Goal: Transaction & Acquisition: Download file/media

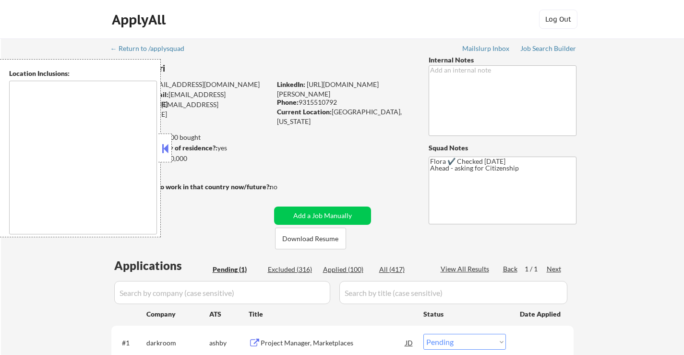
select select ""pending""
click at [167, 145] on button at bounding box center [165, 148] width 11 height 14
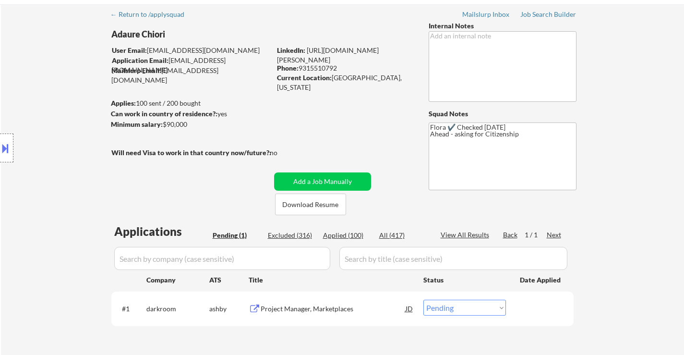
scroll to position [144, 0]
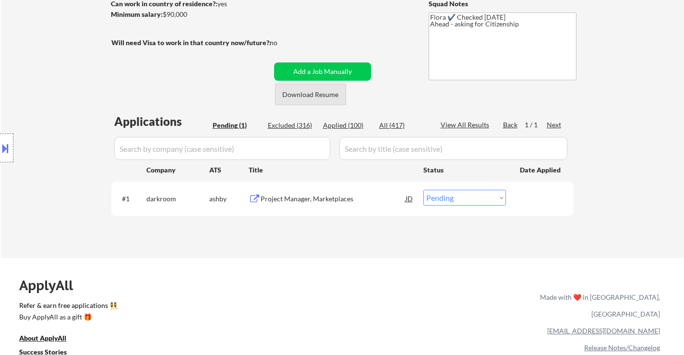
click at [310, 95] on button "Download Resume" at bounding box center [310, 95] width 71 height 22
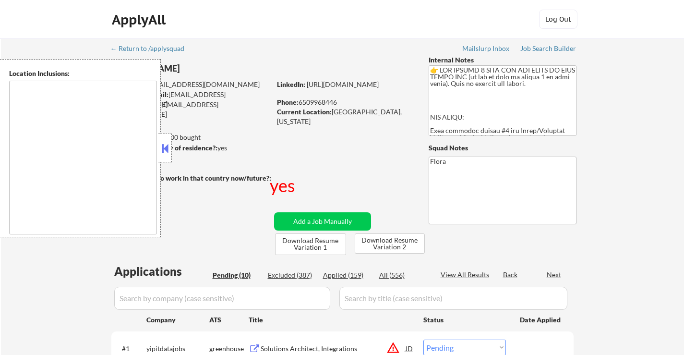
select select ""pending""
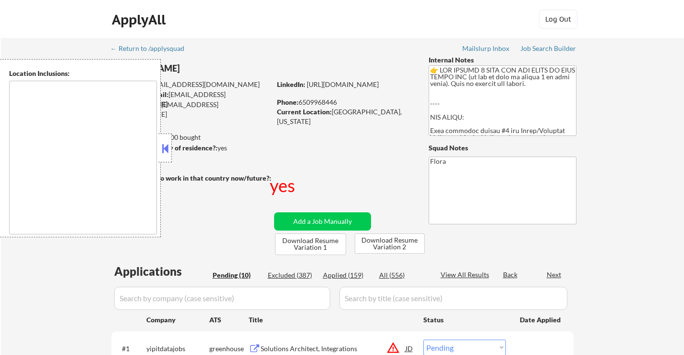
select select ""pending""
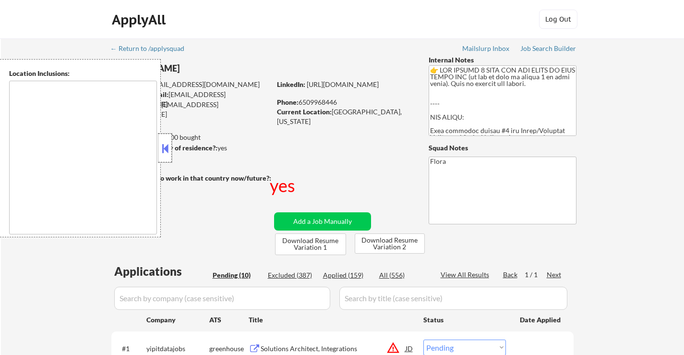
click at [170, 147] on div at bounding box center [164, 147] width 13 height 29
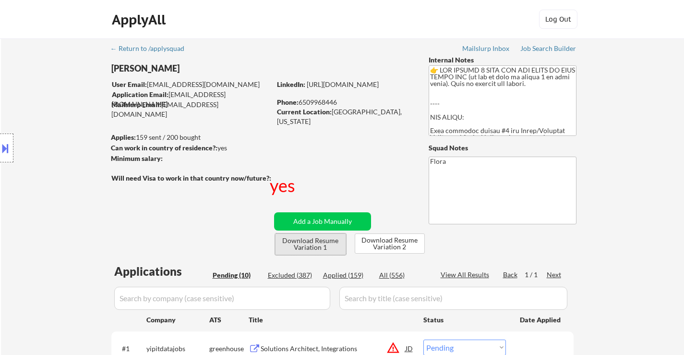
click at [311, 247] on button "Download Resume Variation 1" at bounding box center [310, 244] width 71 height 22
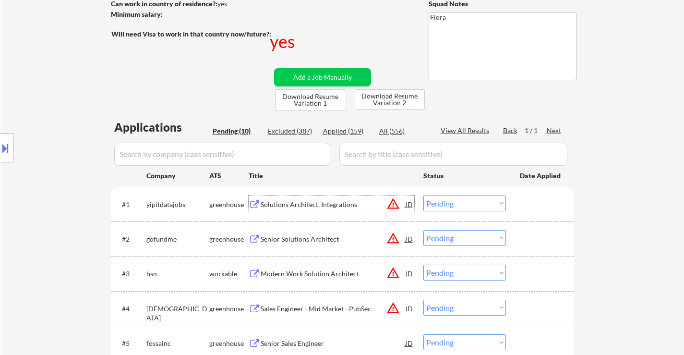
click at [344, 200] on div "Solutions Architect, Integrations" at bounding box center [333, 205] width 145 height 10
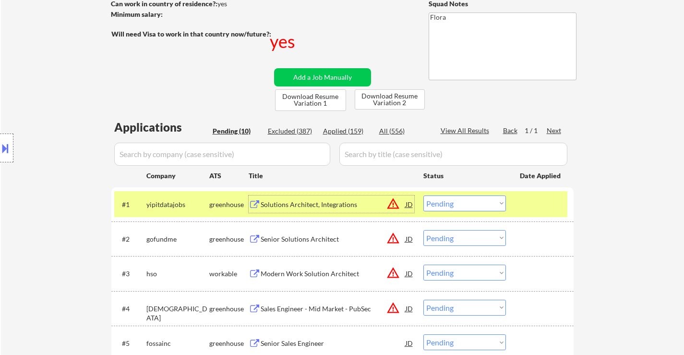
click at [310, 240] on div "Senior Solutions Architect" at bounding box center [333, 239] width 145 height 10
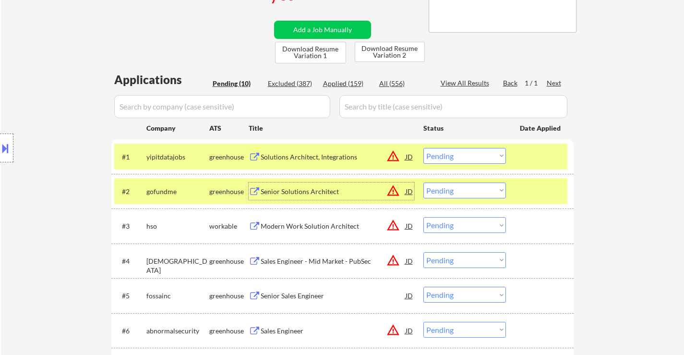
scroll to position [192, 0]
click at [343, 223] on div "Modern Work Solution Architect" at bounding box center [333, 226] width 145 height 10
